Goal: Transaction & Acquisition: Purchase product/service

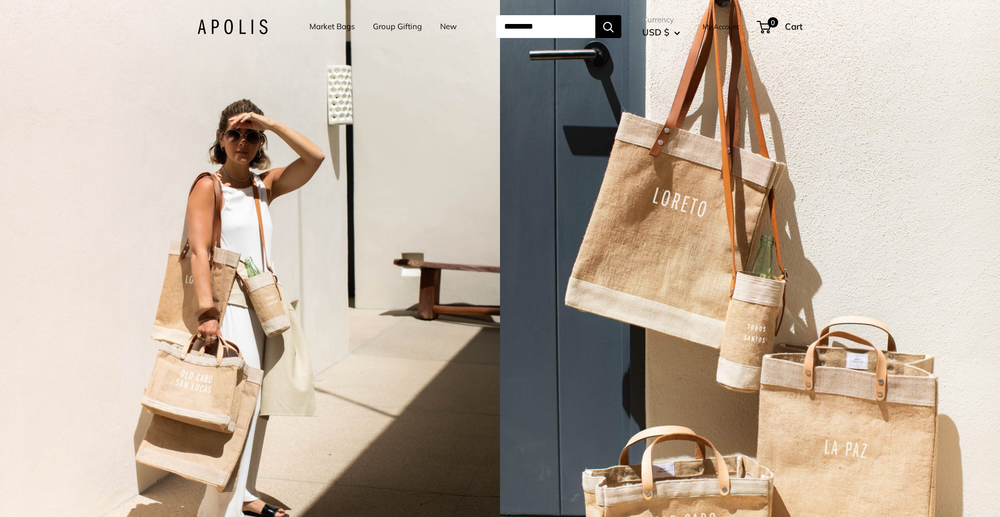
click at [707, 27] on div "Currency USD $ AED د.إ AFN ؋ ALL L AMD դր. ANG ƒ AUD $ 0" at bounding box center [711, 27] width 181 height 28
click at [728, 29] on link "My Account" at bounding box center [721, 26] width 37 height 13
click at [720, 27] on link "My Account" at bounding box center [721, 26] width 37 height 13
click at [335, 26] on link "Market Bags" at bounding box center [331, 26] width 45 height 15
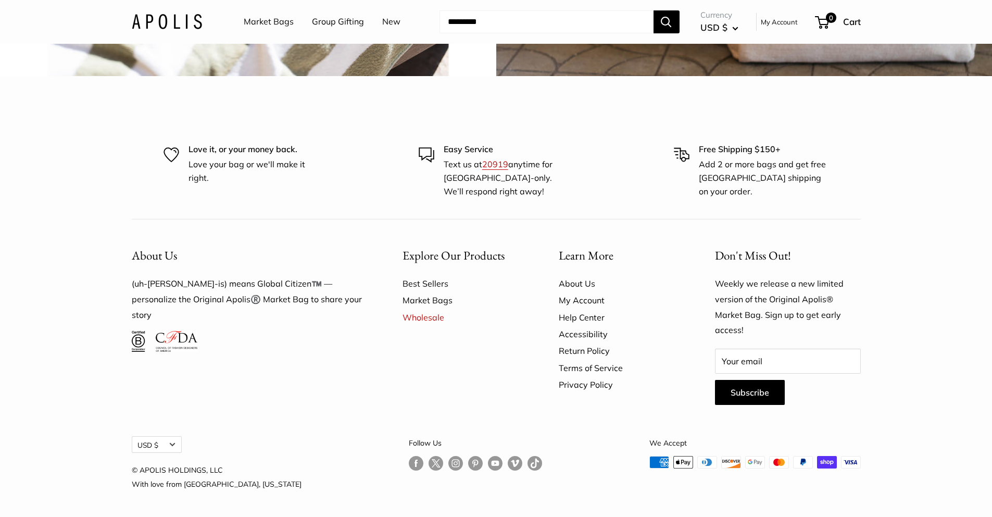
scroll to position [3194, 0]
drag, startPoint x: 707, startPoint y: 145, endPoint x: 804, endPoint y: 146, distance: 96.4
click at [804, 146] on p "Free Shipping $150+" at bounding box center [764, 150] width 130 height 14
click at [777, 165] on p "Add 2 or more bags and get free [GEOGRAPHIC_DATA] shipping on your order." at bounding box center [764, 178] width 130 height 40
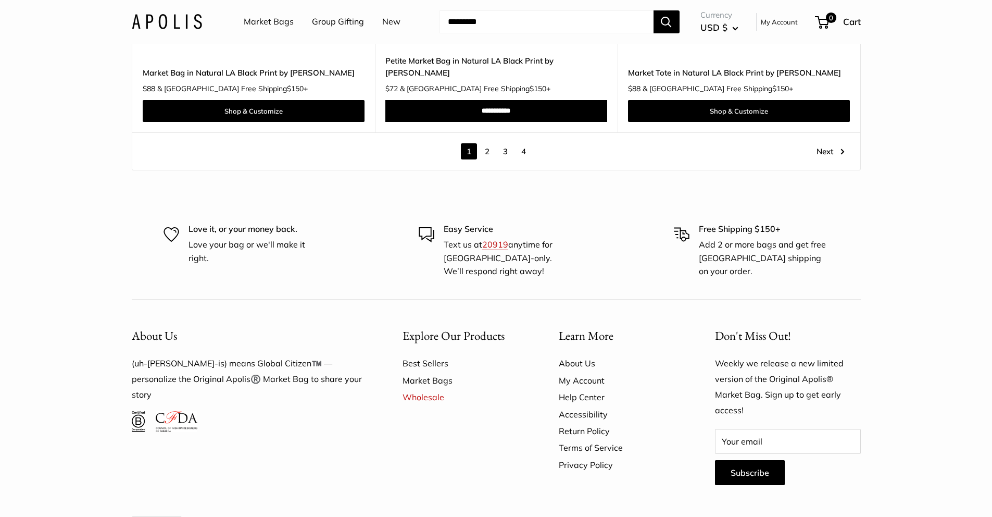
scroll to position [6124, 0]
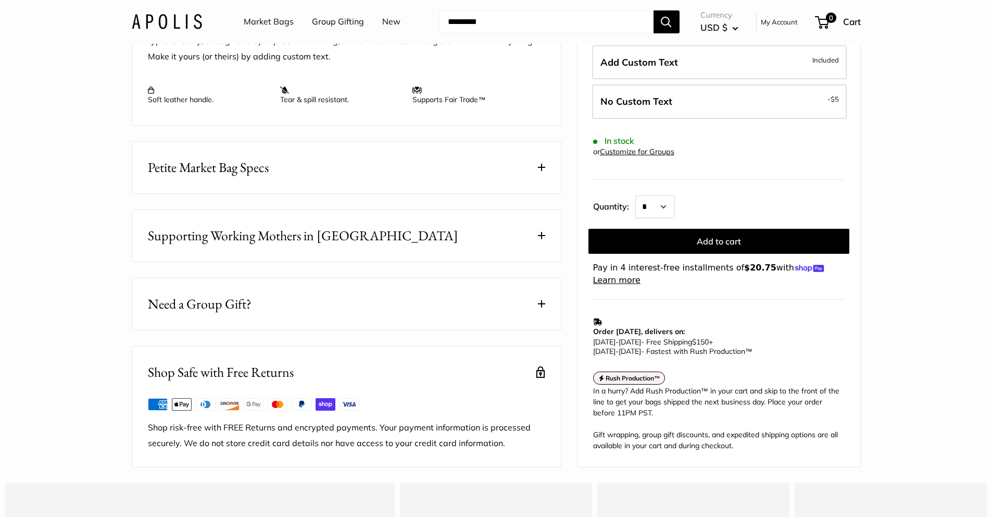
scroll to position [522, 0]
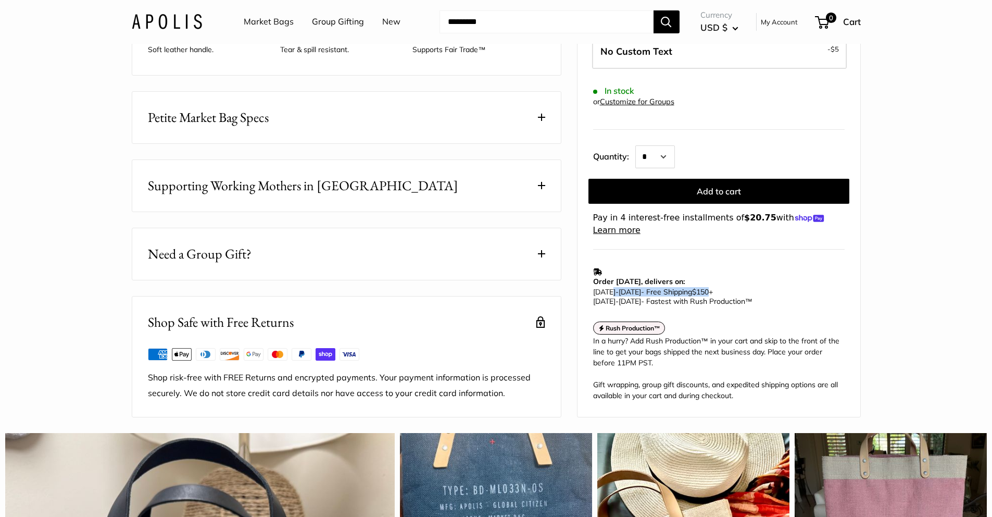
drag, startPoint x: 614, startPoint y: 313, endPoint x: 717, endPoint y: 312, distance: 102.6
click at [717, 306] on p "[DATE] - [DATE] - Free Shipping $150 + [DATE] - [DATE] - Fastest with Rush Prod…" at bounding box center [716, 296] width 246 height 19
click at [843, 231] on form "Your Color" at bounding box center [719, 77] width 252 height 319
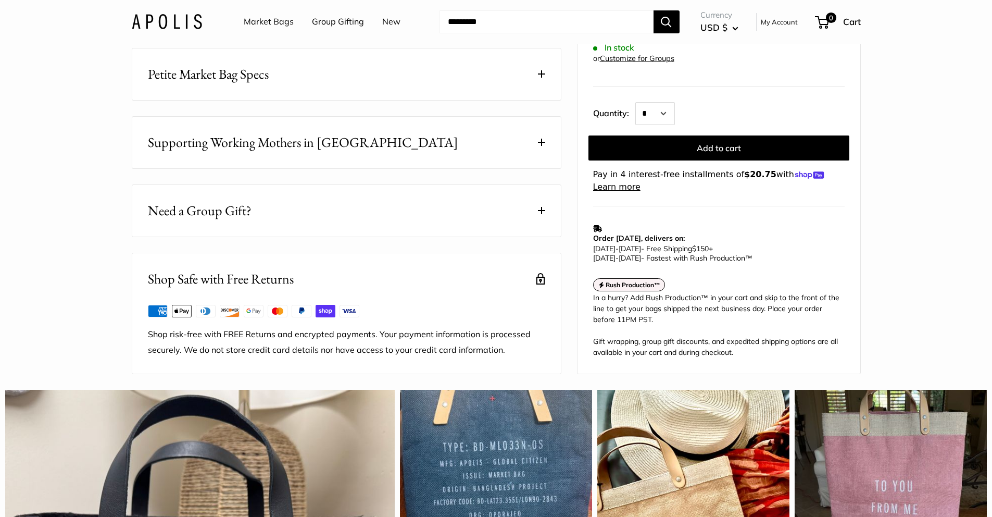
scroll to position [573, 0]
